Goal: Navigation & Orientation: Understand site structure

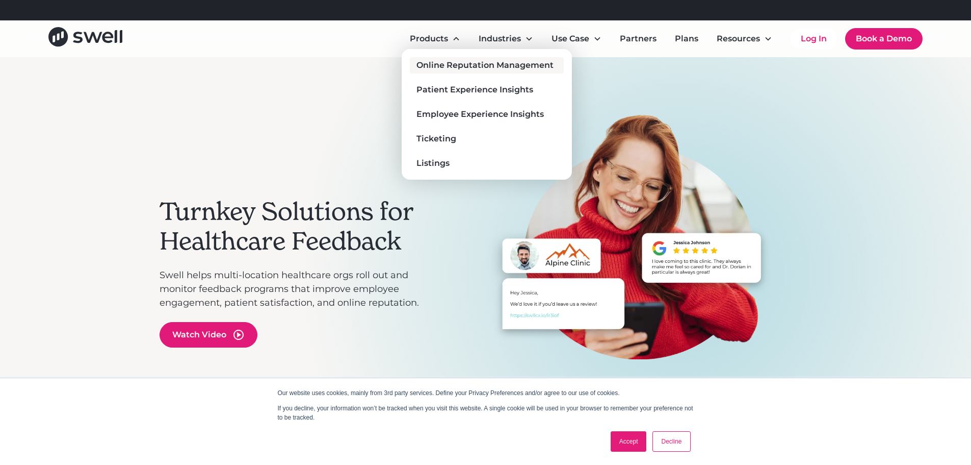
click at [452, 65] on div "Online Reputation Management" at bounding box center [485, 65] width 137 height 12
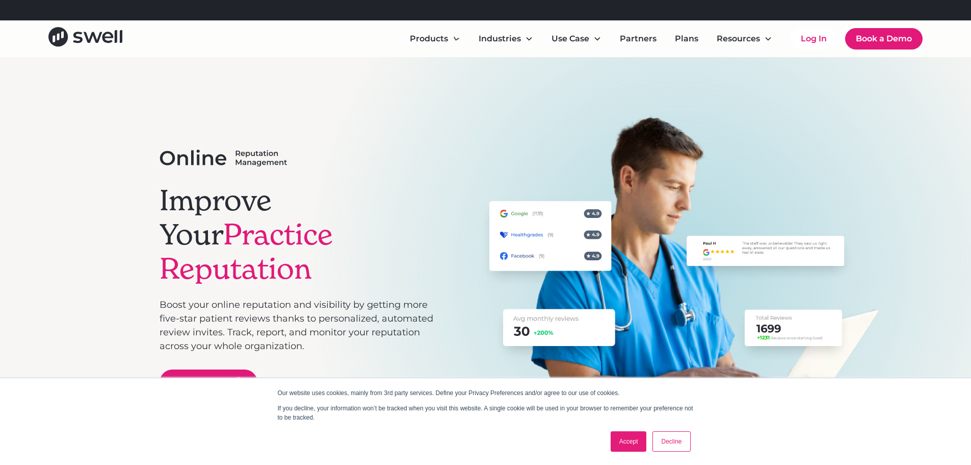
scroll to position [255, 0]
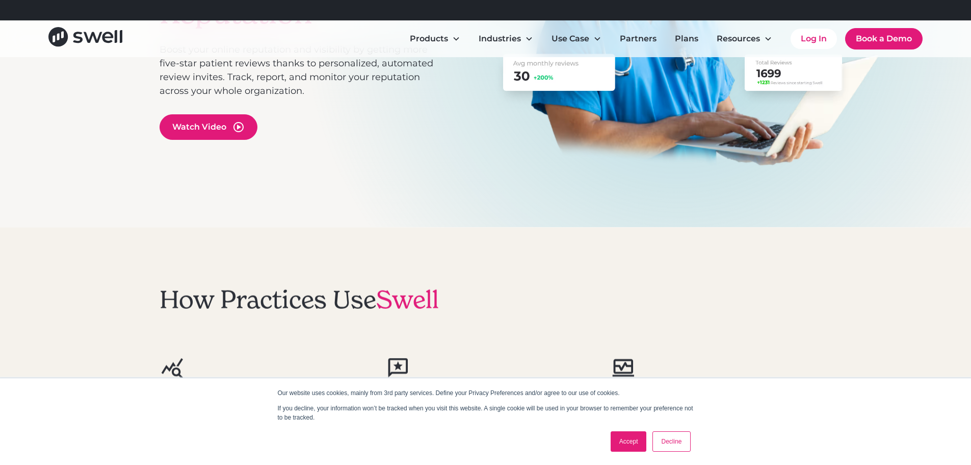
click at [637, 435] on link "Accept" at bounding box center [629, 441] width 36 height 20
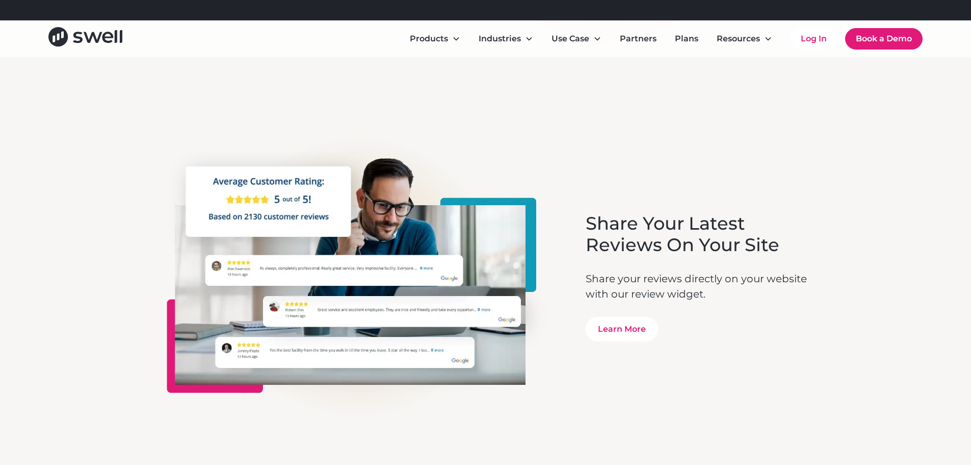
scroll to position [3213, 0]
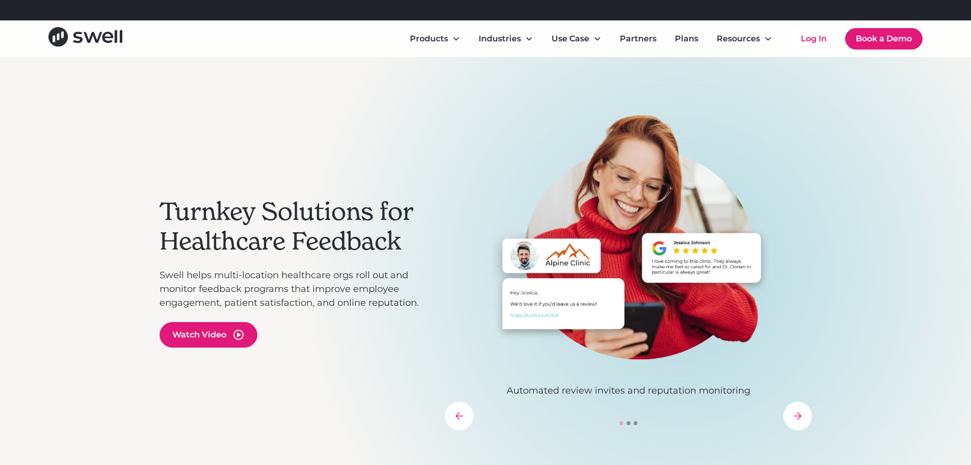
scroll to position [306, 0]
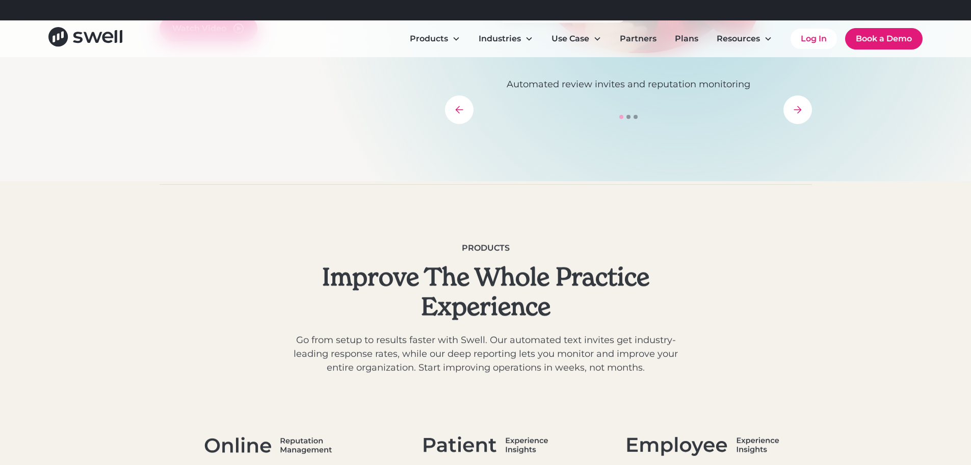
drag, startPoint x: 428, startPoint y: 305, endPoint x: 755, endPoint y: 289, distance: 326.8
click at [755, 289] on div "Products Improve The Whole Practice Experience Go from setup to results faster …" at bounding box center [486, 308] width 653 height 133
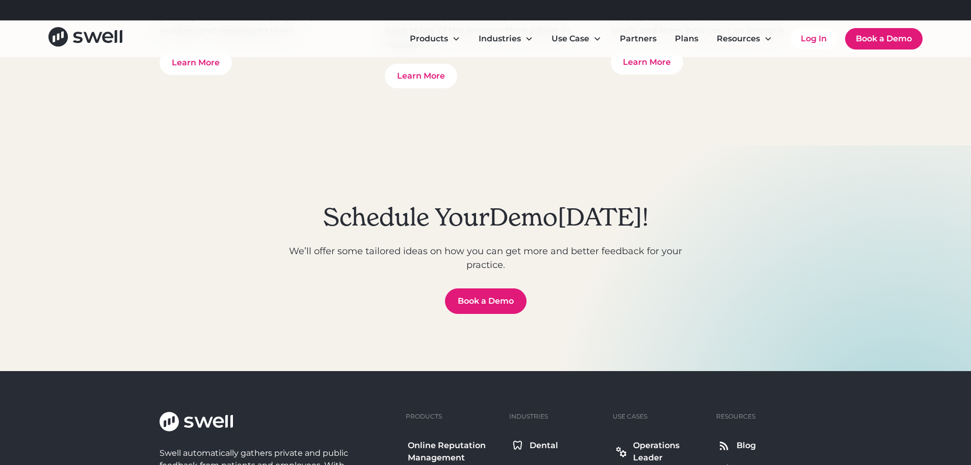
scroll to position [3411, 0]
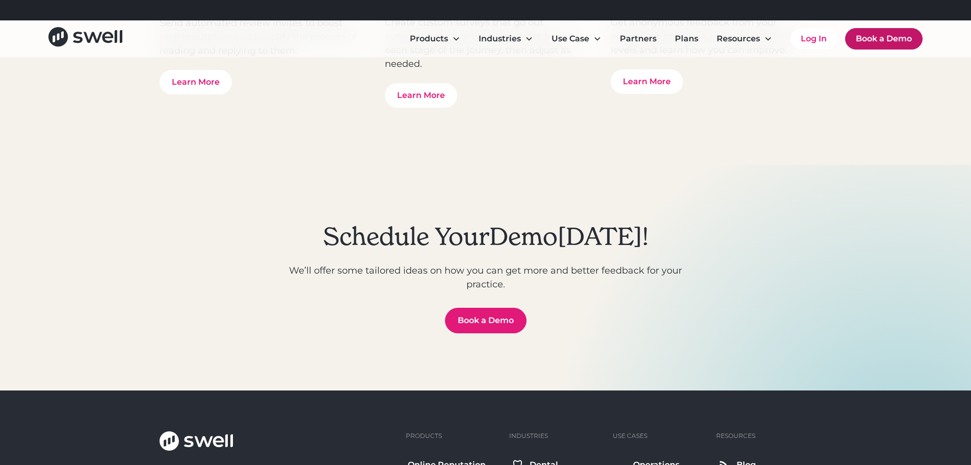
click at [881, 41] on link "Book a Demo" at bounding box center [885, 38] width 78 height 21
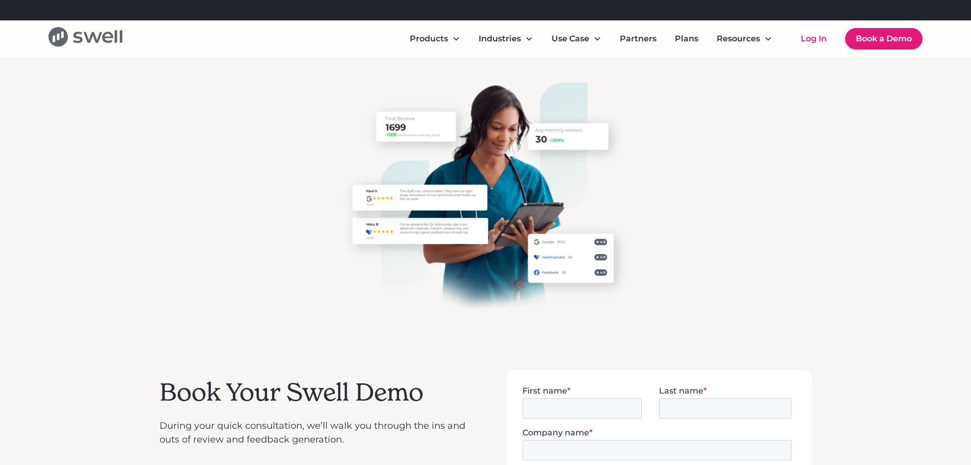
click at [102, 34] on icon "home" at bounding box center [85, 36] width 74 height 19
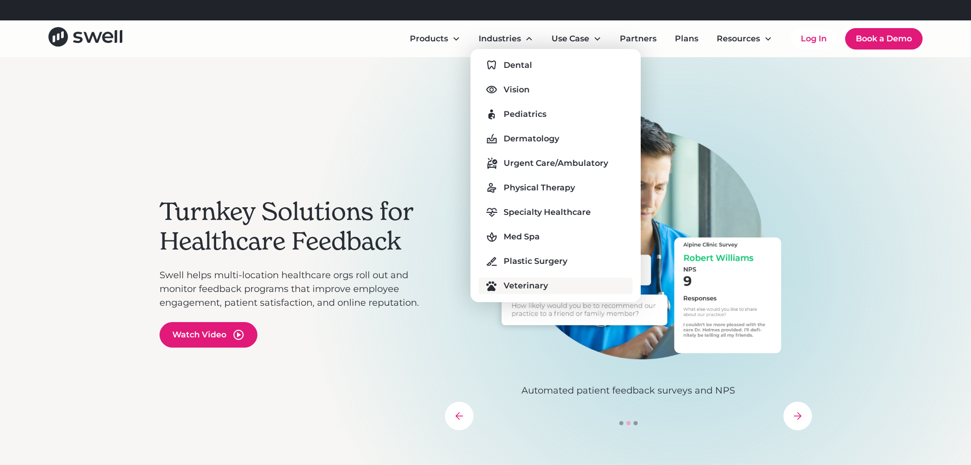
click at [524, 280] on div "Veterinary" at bounding box center [526, 285] width 44 height 12
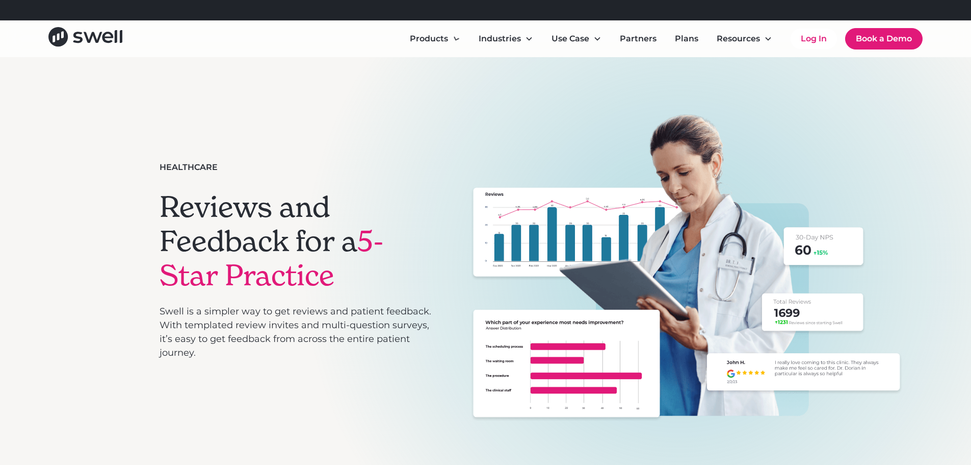
click at [124, 42] on div "Products Online Reputation Management Patient Experience Insights Employee Expe…" at bounding box center [485, 38] width 875 height 23
click at [99, 40] on icon "home" at bounding box center [93, 37] width 18 height 11
